Goal: Information Seeking & Learning: Understand process/instructions

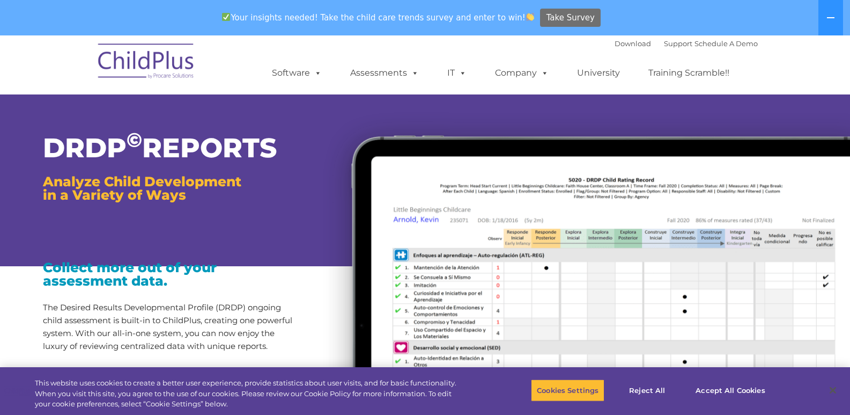
click at [560, 14] on span "Take Survey" at bounding box center [570, 18] width 48 height 19
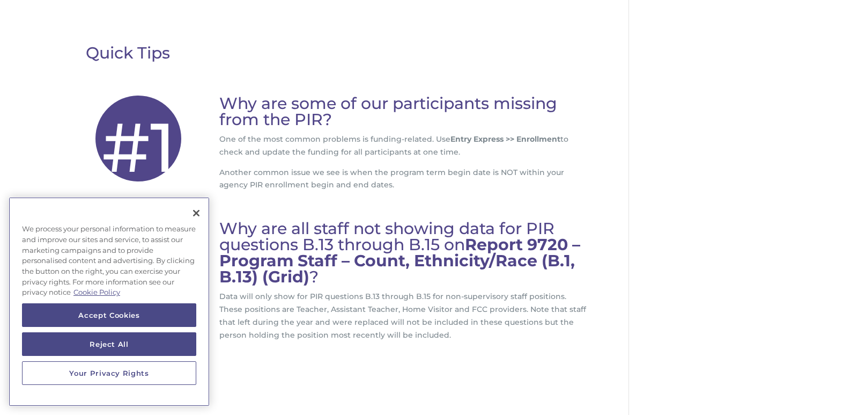
scroll to position [129, 0]
click at [194, 211] on button "Close" at bounding box center [196, 213] width 24 height 24
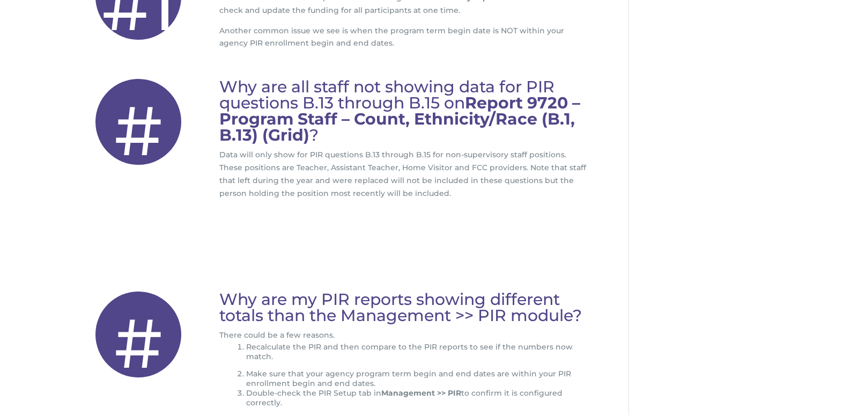
scroll to position [215, 0]
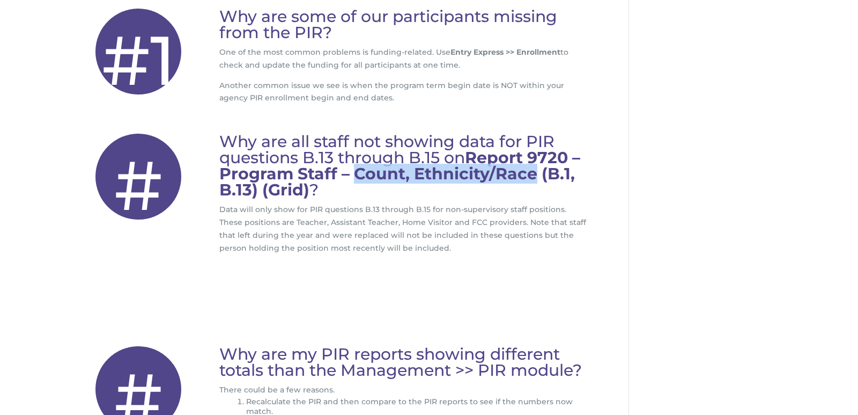
drag, startPoint x: 534, startPoint y: 175, endPoint x: 357, endPoint y: 178, distance: 177.0
click at [357, 178] on strong "Report 9720 – Program Staff – Count, Ethnicity/Race (B.1, B.13) (Grid)" at bounding box center [399, 173] width 361 height 52
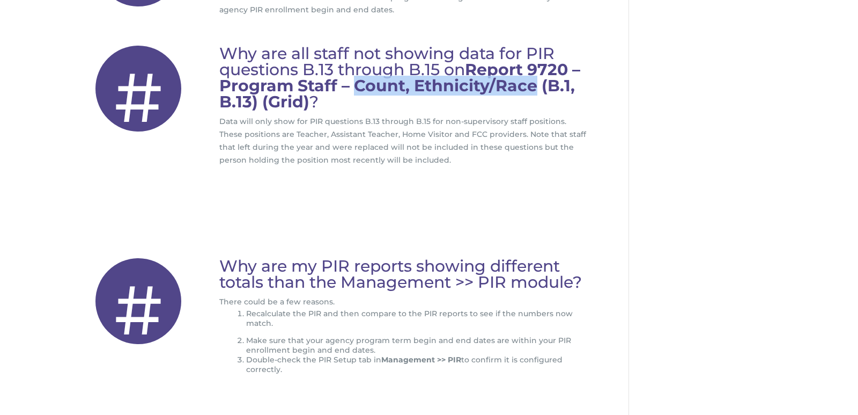
scroll to position [300, 0]
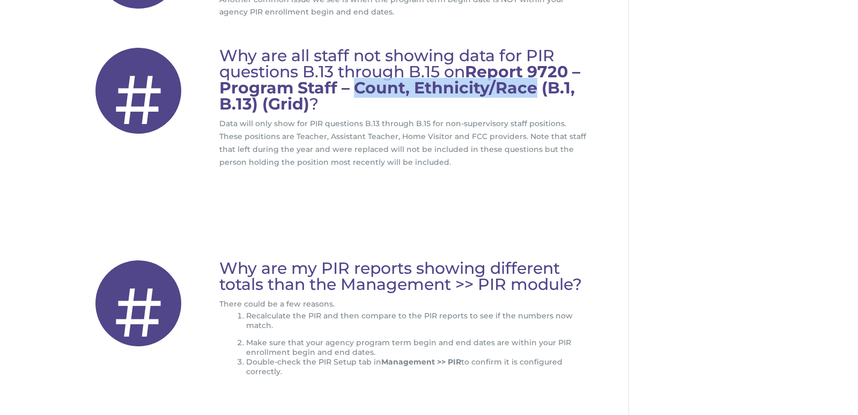
copy strong "Count, Ethnicity/Race"
